Goal: Task Accomplishment & Management: Manage account settings

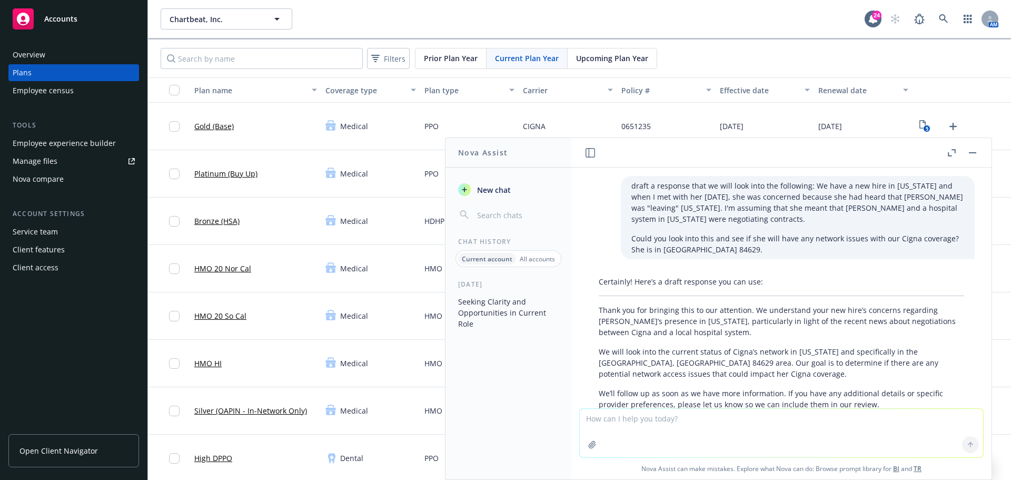
scroll to position [48, 0]
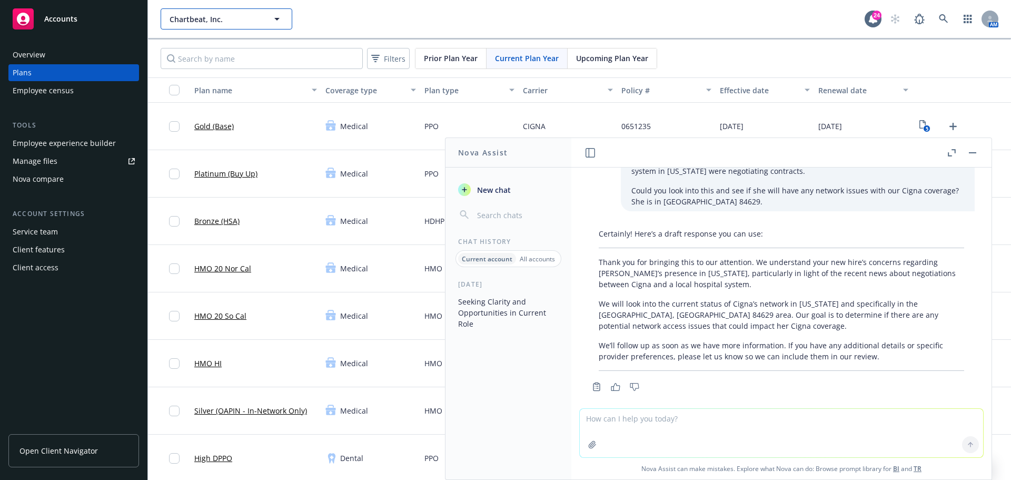
click at [246, 22] on span "Chartbeat, Inc." at bounding box center [215, 19] width 91 height 11
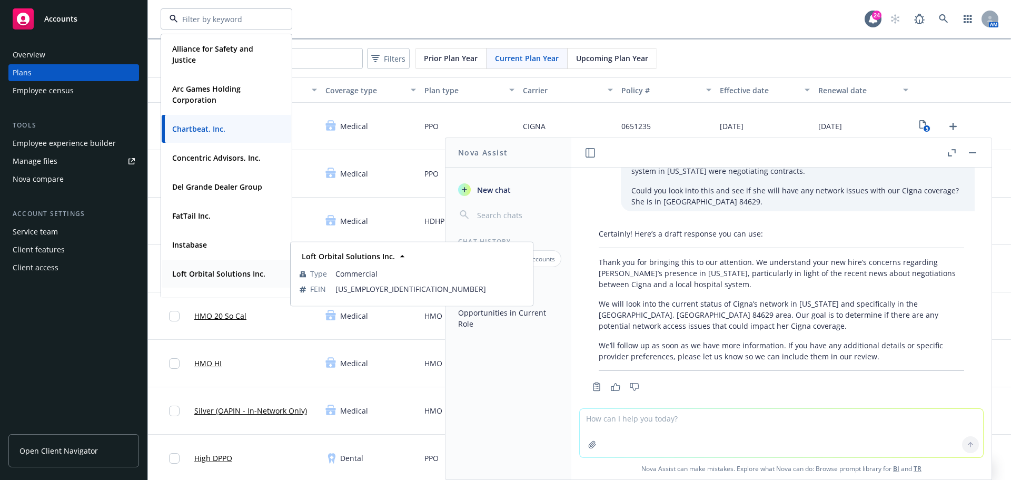
click at [223, 275] on strong "Loft Orbital Solutions Inc." at bounding box center [218, 273] width 93 height 10
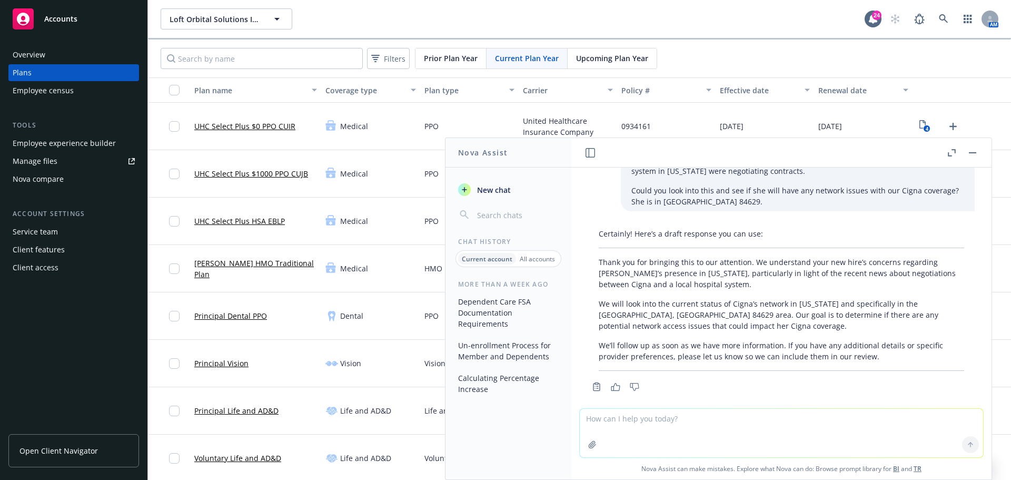
click at [77, 147] on div "Employee experience builder" at bounding box center [64, 143] width 103 height 17
click at [64, 141] on div "Employee experience builder" at bounding box center [64, 143] width 103 height 17
